Goal: Task Accomplishment & Management: Manage account settings

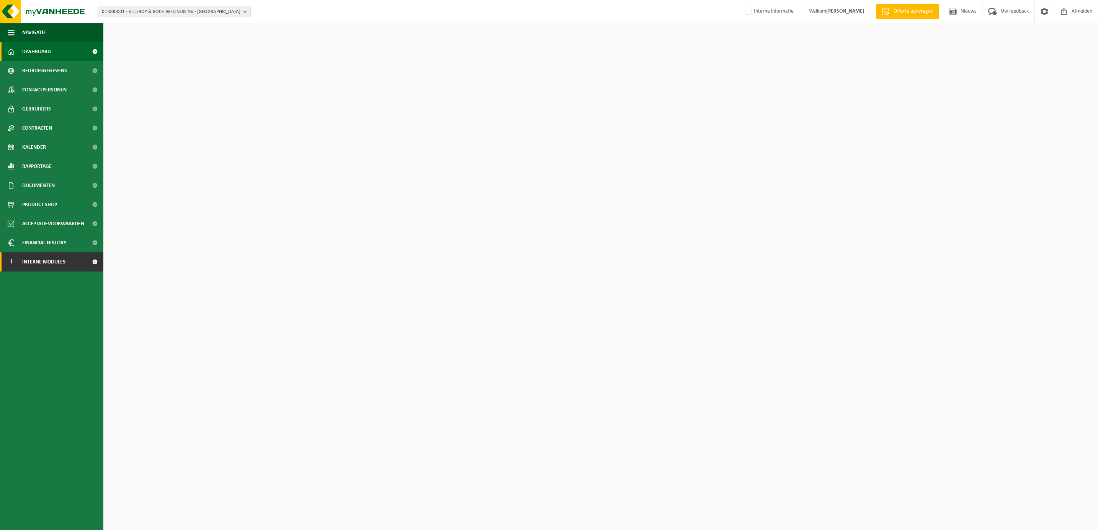
click at [53, 260] on span "Interne modules" at bounding box center [43, 262] width 43 height 19
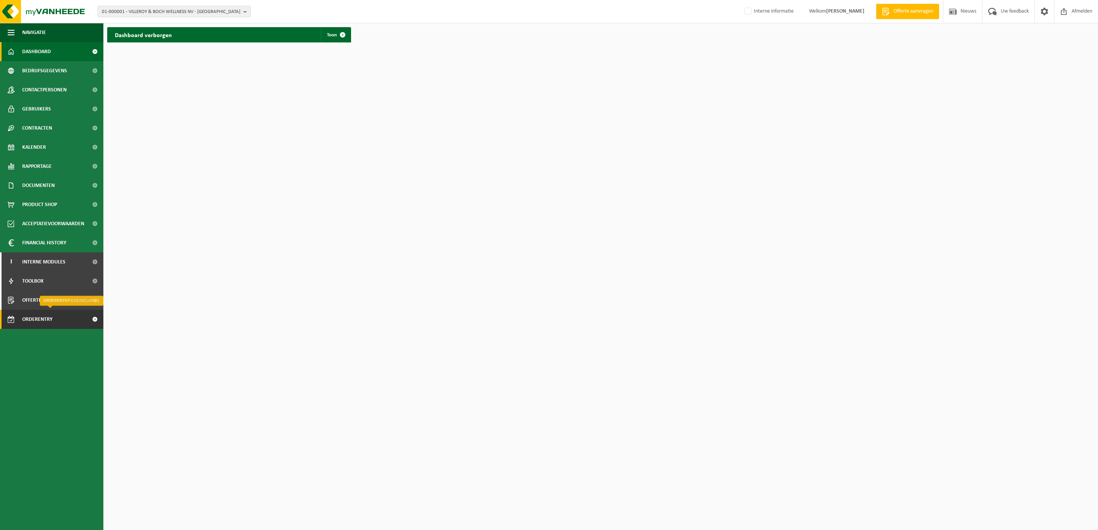
click at [41, 313] on span "Orderentry Goedkeuring" at bounding box center [54, 319] width 64 height 19
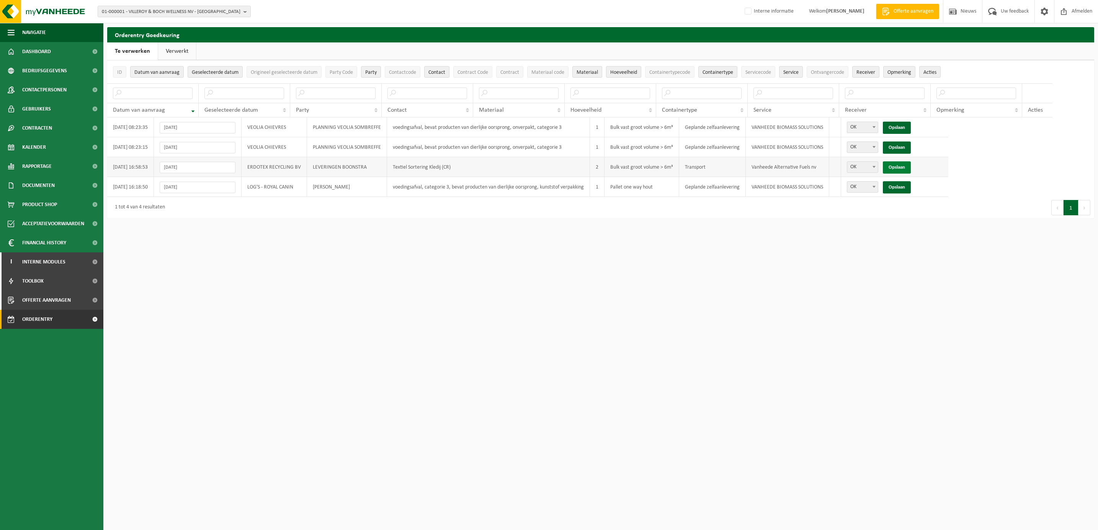
click at [898, 169] on link "Opslaan" at bounding box center [897, 168] width 28 height 12
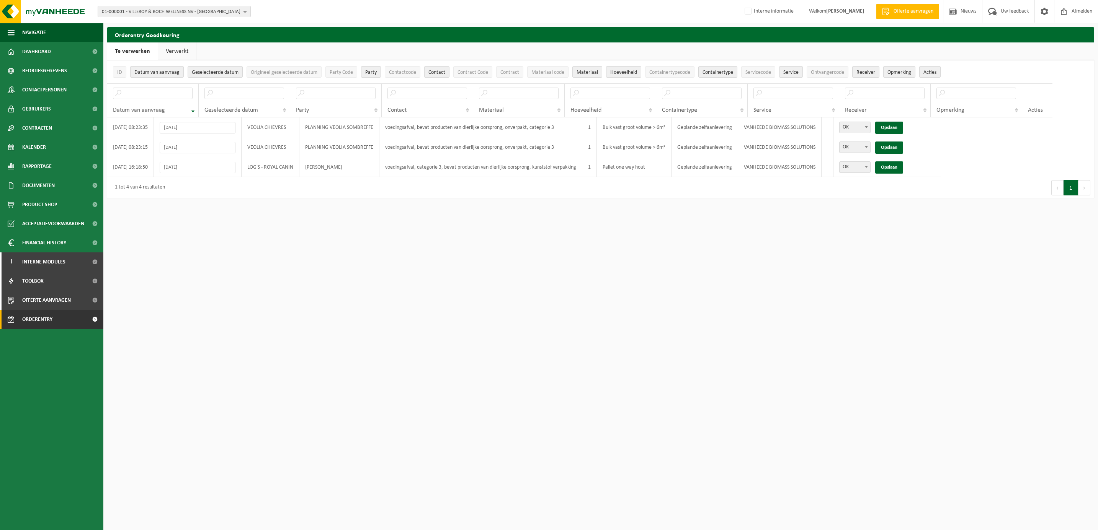
click at [180, 50] on link "Verwerkt" at bounding box center [177, 51] width 38 height 18
